Goal: Task Accomplishment & Management: Use online tool/utility

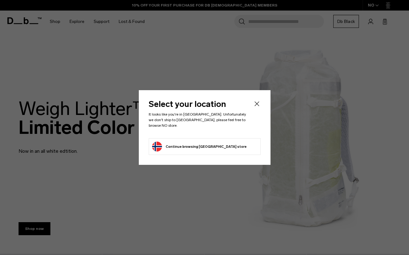
click at [224, 144] on li "Continue browsing [GEOGRAPHIC_DATA] store Continue shopping in [GEOGRAPHIC_DATA]" at bounding box center [205, 146] width 112 height 17
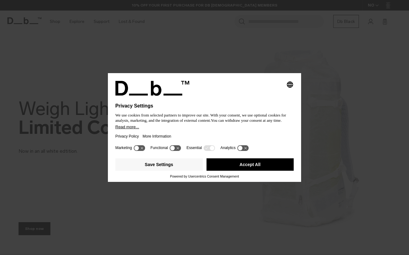
click at [249, 169] on button "Accept All" at bounding box center [251, 164] width 88 height 12
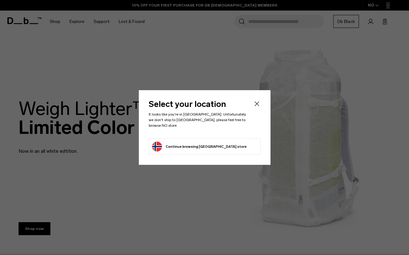
click at [160, 144] on button "Continue browsing [GEOGRAPHIC_DATA] store Continue shopping in [GEOGRAPHIC_DATA]" at bounding box center [199, 146] width 95 height 10
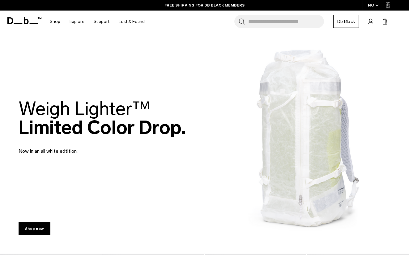
click at [373, 6] on div "NO" at bounding box center [374, 5] width 22 height 11
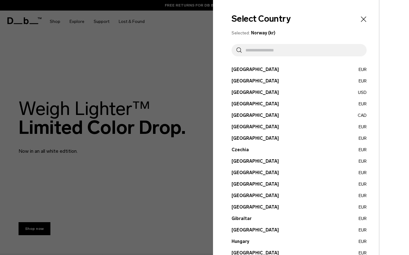
click at [256, 50] on input "text" at bounding box center [302, 50] width 120 height 12
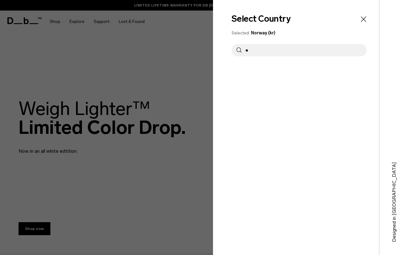
type input "*"
type input "***"
click at [237, 71] on button "Spain EUR" at bounding box center [299, 69] width 135 height 6
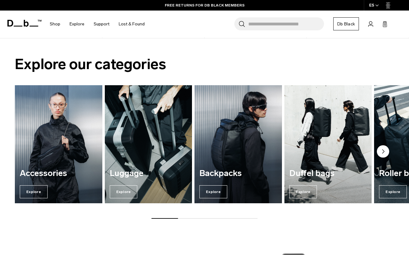
scroll to position [378, 0]
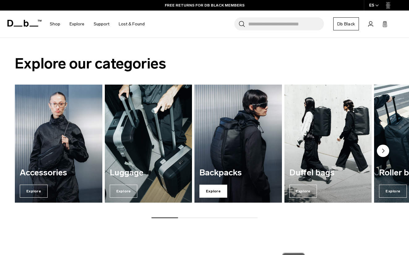
click at [215, 189] on span "Explore" at bounding box center [214, 190] width 28 height 13
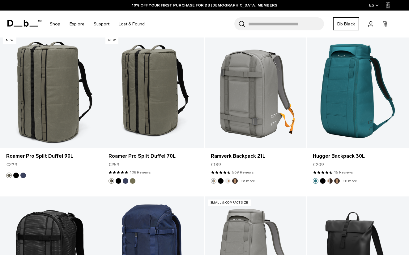
scroll to position [1415, 0]
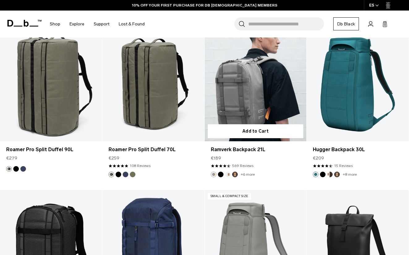
click at [265, 103] on link "Ramverk Backpack 21L" at bounding box center [256, 84] width 102 height 113
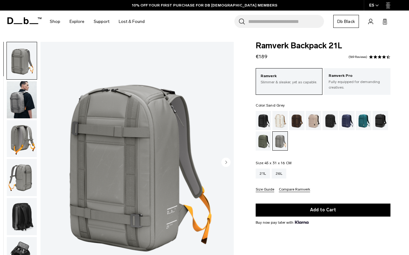
click at [29, 102] on img "button" at bounding box center [22, 99] width 30 height 37
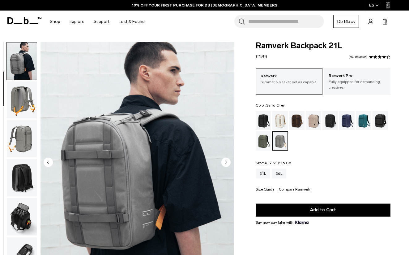
scroll to position [39, 0]
click at [23, 96] on img "button" at bounding box center [22, 99] width 30 height 37
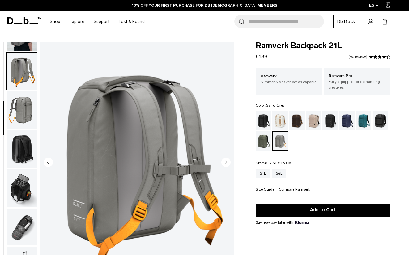
scroll to position [68, 0]
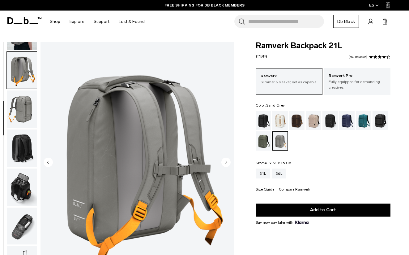
click at [22, 104] on img "button" at bounding box center [22, 108] width 30 height 37
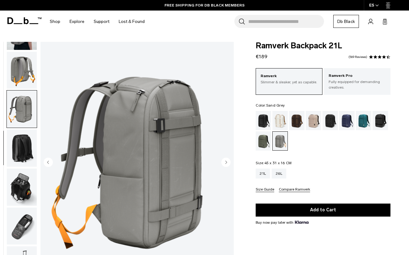
click at [22, 146] on img "button" at bounding box center [22, 147] width 30 height 37
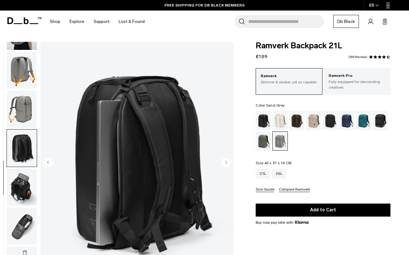
click at [22, 187] on img "button" at bounding box center [22, 186] width 30 height 37
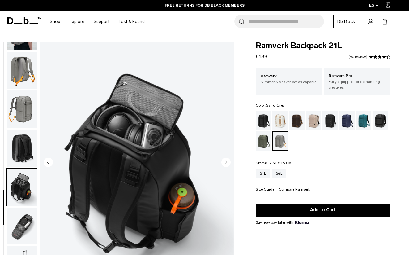
click at [21, 224] on img "button" at bounding box center [22, 225] width 30 height 37
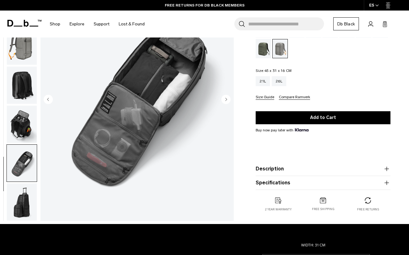
scroll to position [93, 0]
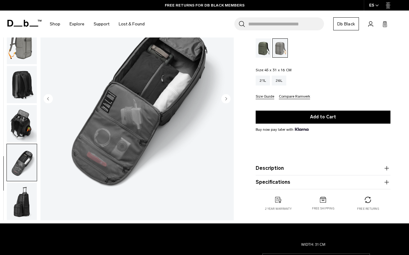
click at [21, 209] on img "button" at bounding box center [22, 201] width 30 height 37
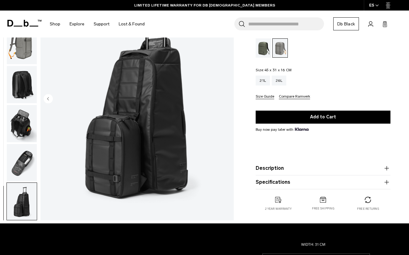
click at [28, 156] on img "button" at bounding box center [22, 162] width 30 height 37
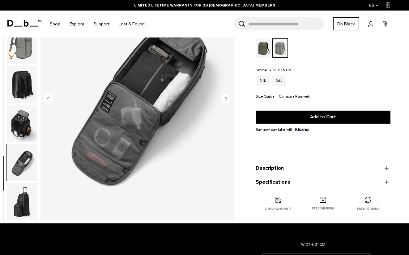
click at [17, 119] on img "button" at bounding box center [22, 123] width 30 height 37
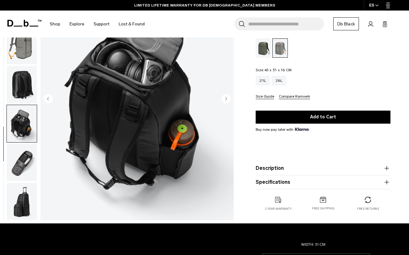
click at [14, 157] on img "button" at bounding box center [22, 162] width 30 height 37
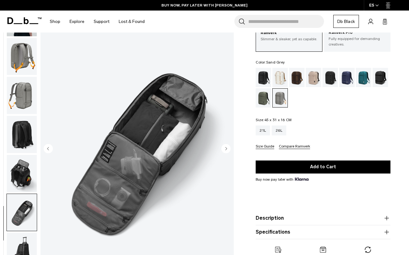
scroll to position [42, 0]
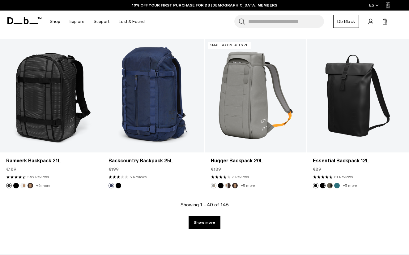
scroll to position [1564, 0]
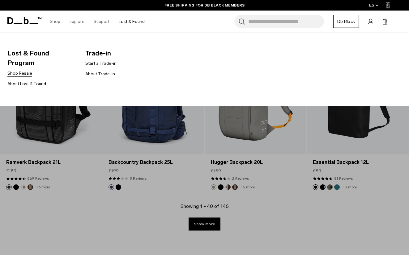
click at [24, 70] on link "Shop Resale" at bounding box center [19, 73] width 25 height 6
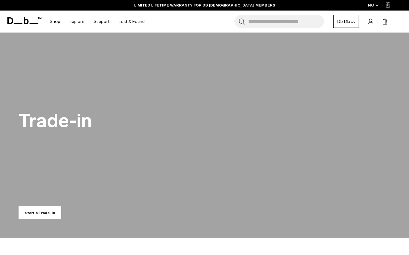
scroll to position [34, 0]
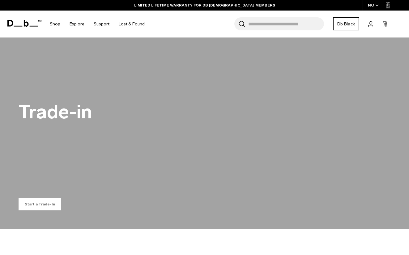
click at [45, 207] on button "Start a Trade-In" at bounding box center [40, 203] width 43 height 13
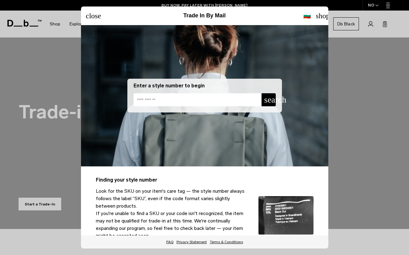
click at [165, 101] on input at bounding box center [198, 99] width 128 height 13
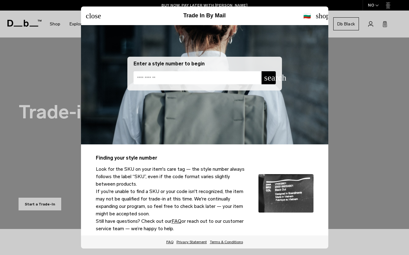
scroll to position [28, 0]
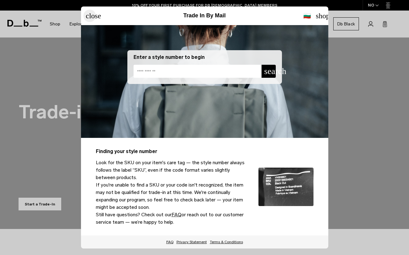
click at [0, 0] on slot "close" at bounding box center [0, 0] width 0 height 0
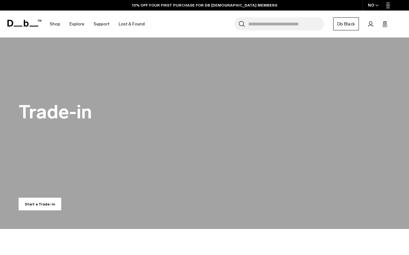
click at [24, 19] on span at bounding box center [24, 23] width 34 height 28
